Goal: Task Accomplishment & Management: Use online tool/utility

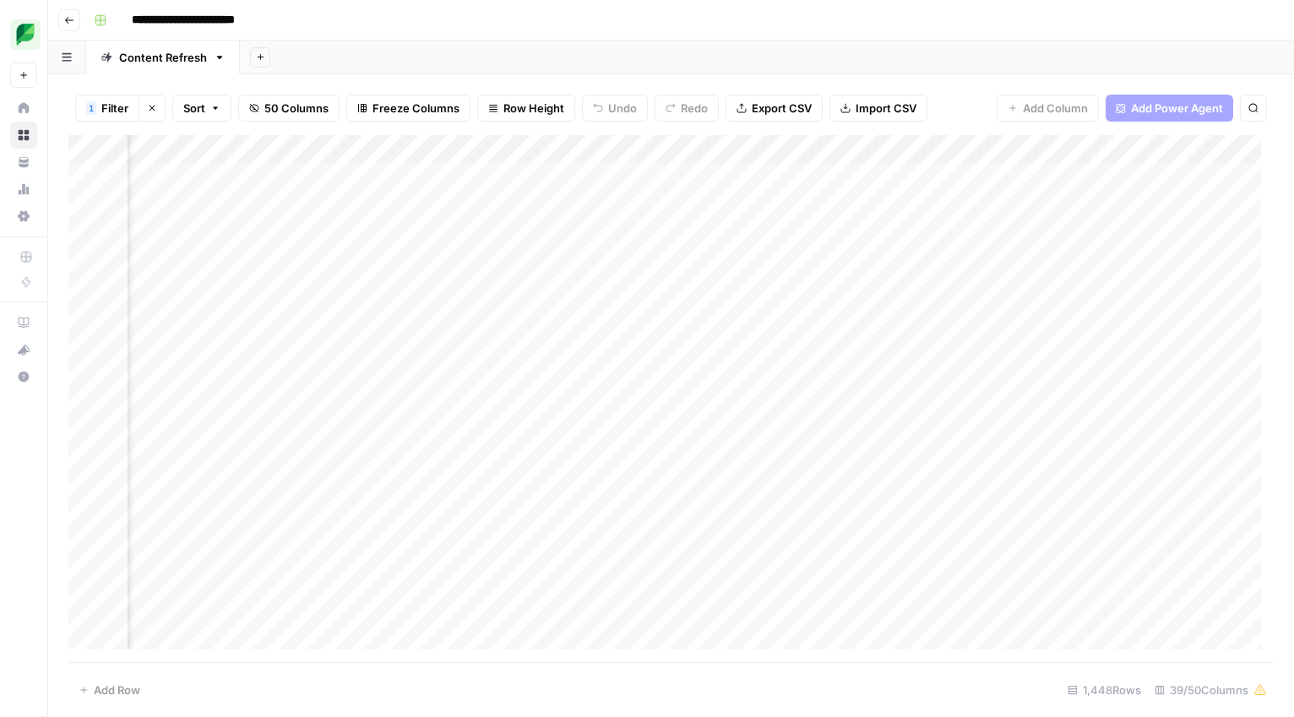
scroll to position [0, 1146]
click at [470, 150] on div "Add Column" at bounding box center [670, 398] width 1205 height 527
click at [410, 328] on span "Filter" at bounding box center [435, 329] width 148 height 17
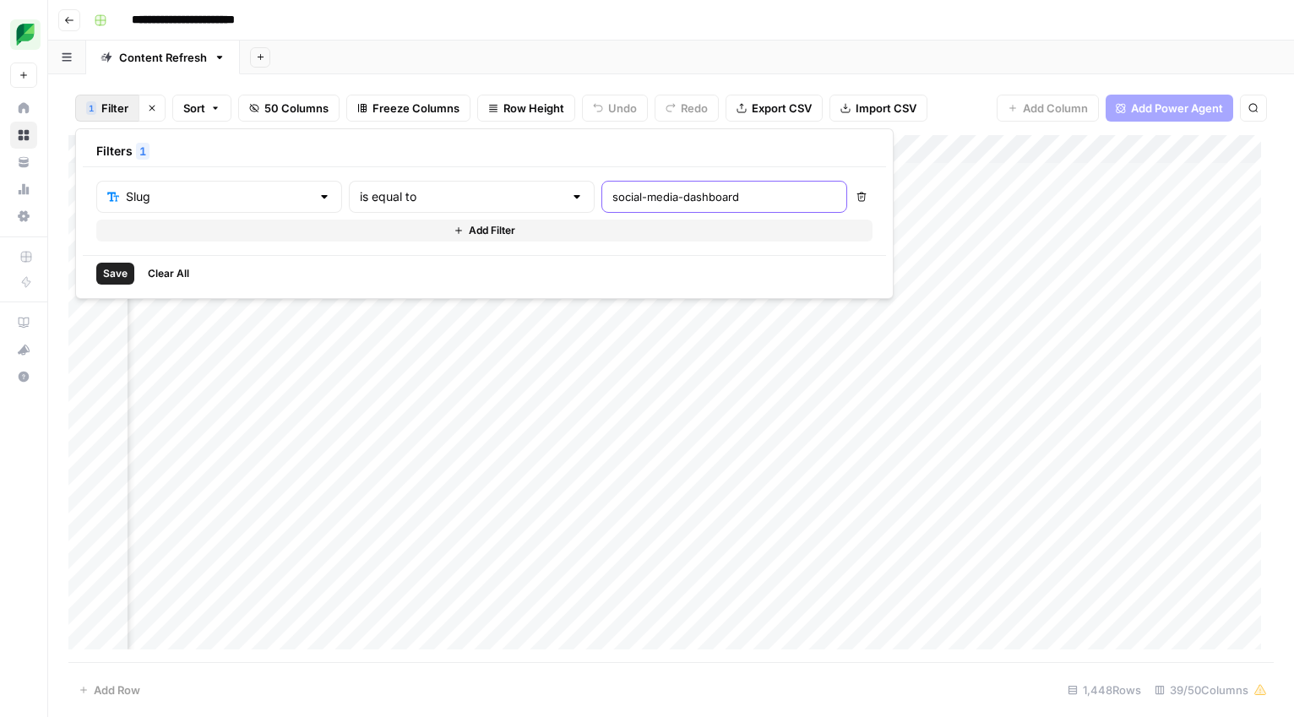
click at [652, 198] on input "social-media-dashboard" at bounding box center [724, 196] width 224 height 17
click at [115, 270] on span "Save" at bounding box center [115, 273] width 24 height 15
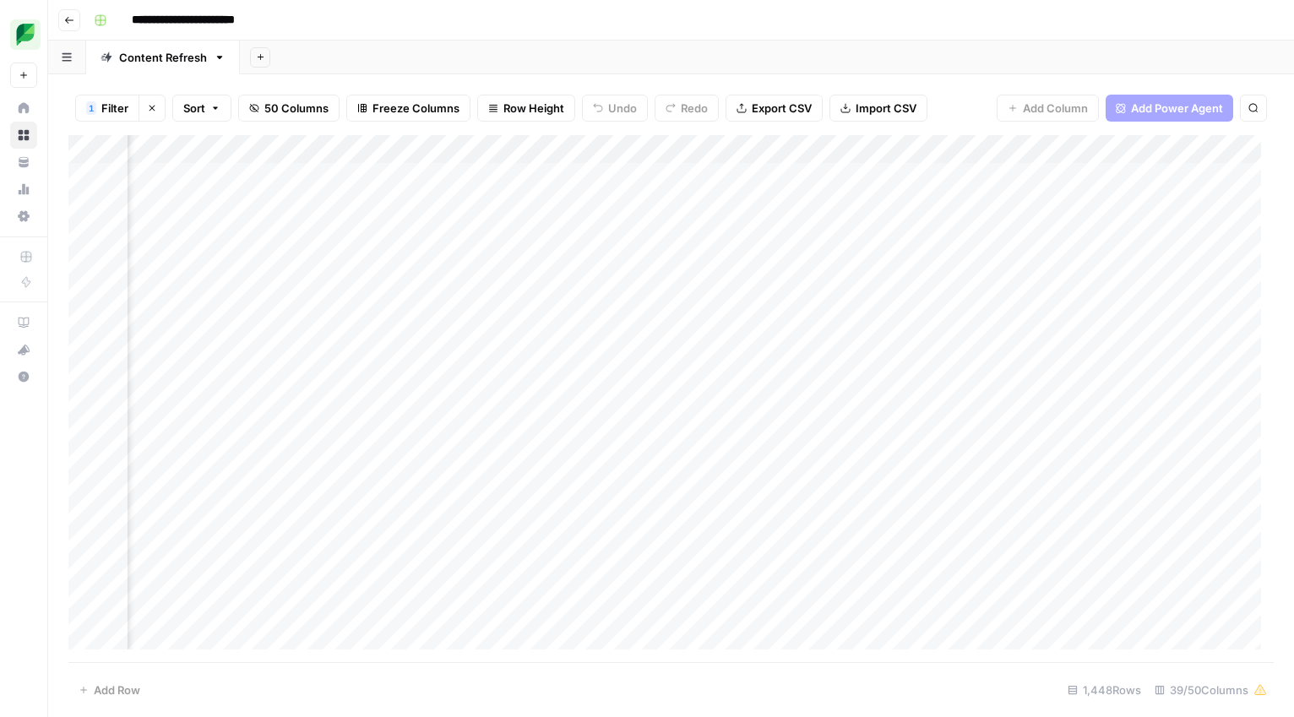
click at [465, 144] on div "Add Column" at bounding box center [670, 398] width 1205 height 527
click at [407, 331] on span "Filter" at bounding box center [435, 329] width 148 height 17
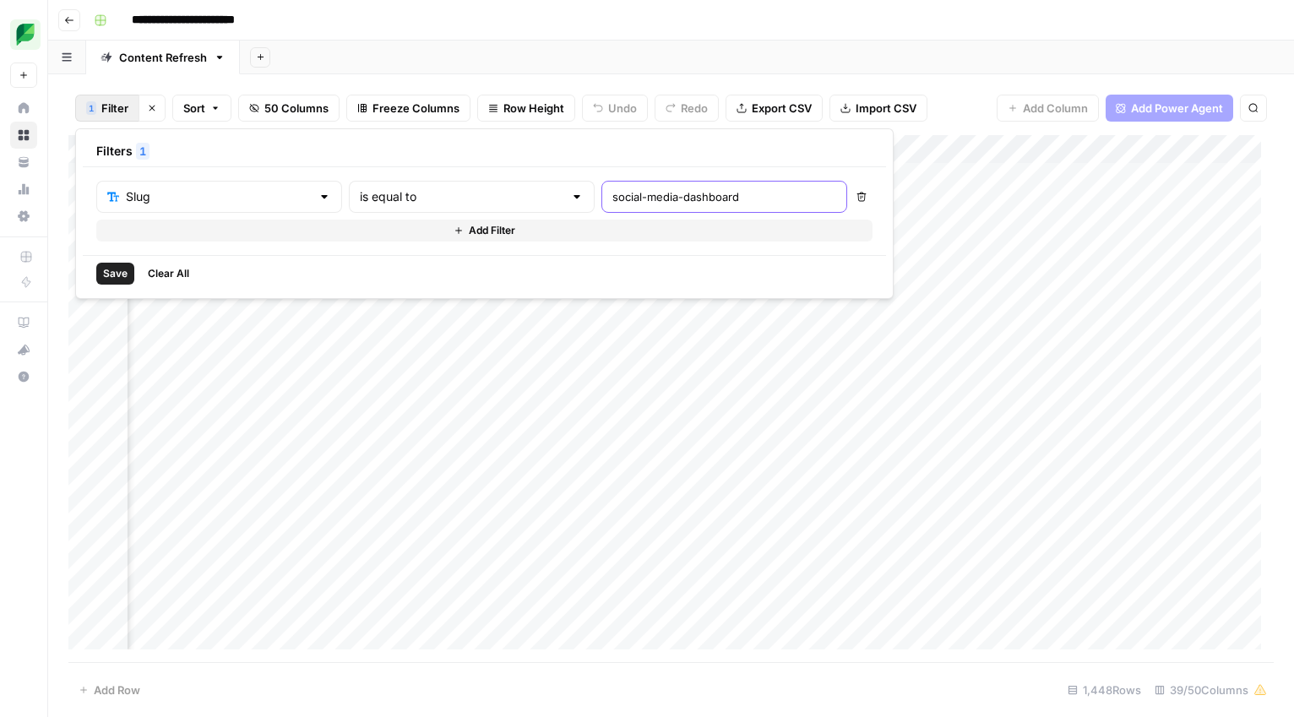
click at [612, 202] on input "social-media-dashboard" at bounding box center [724, 196] width 224 height 17
click at [646, 195] on input "social-media-dashboard" at bounding box center [724, 196] width 224 height 17
click at [122, 268] on span "Save" at bounding box center [115, 273] width 24 height 15
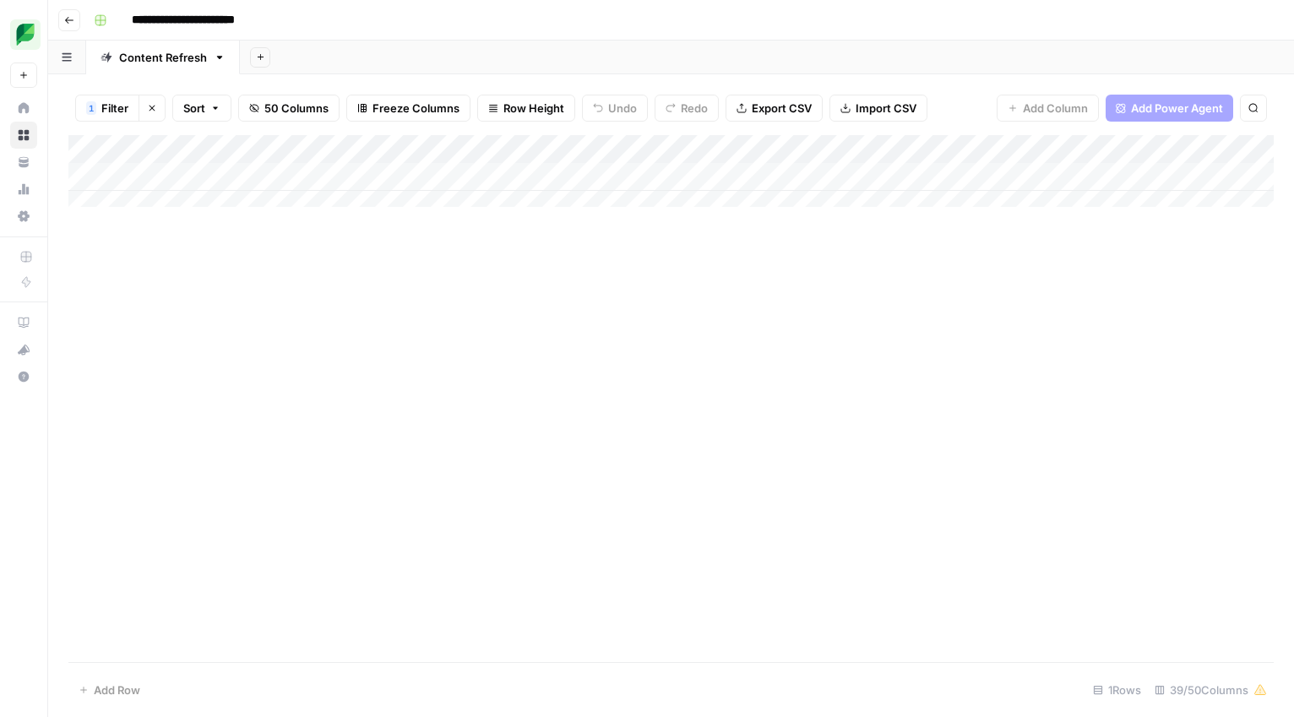
click at [411, 173] on div "Add Column" at bounding box center [670, 177] width 1205 height 84
click at [1073, 182] on div "Add Column" at bounding box center [670, 177] width 1205 height 84
click at [1120, 172] on div "Add Column" at bounding box center [670, 177] width 1205 height 84
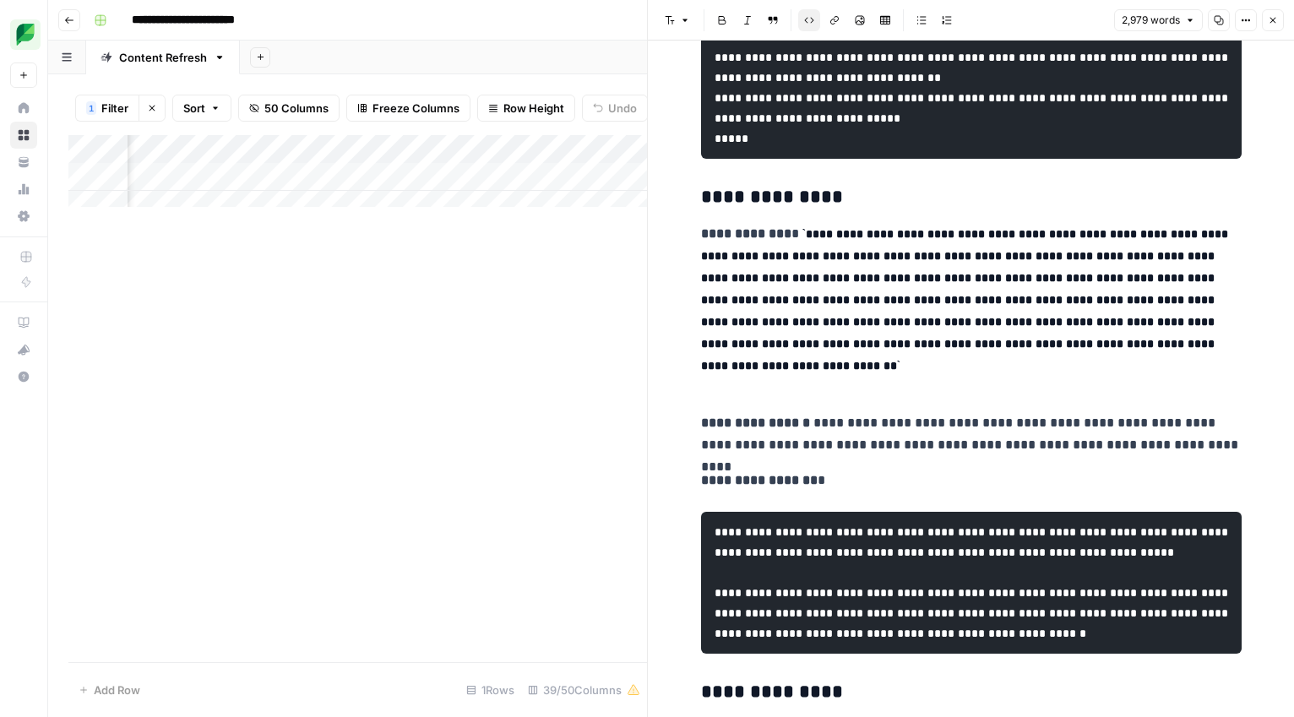
scroll to position [10963, 0]
